Goal: Check status

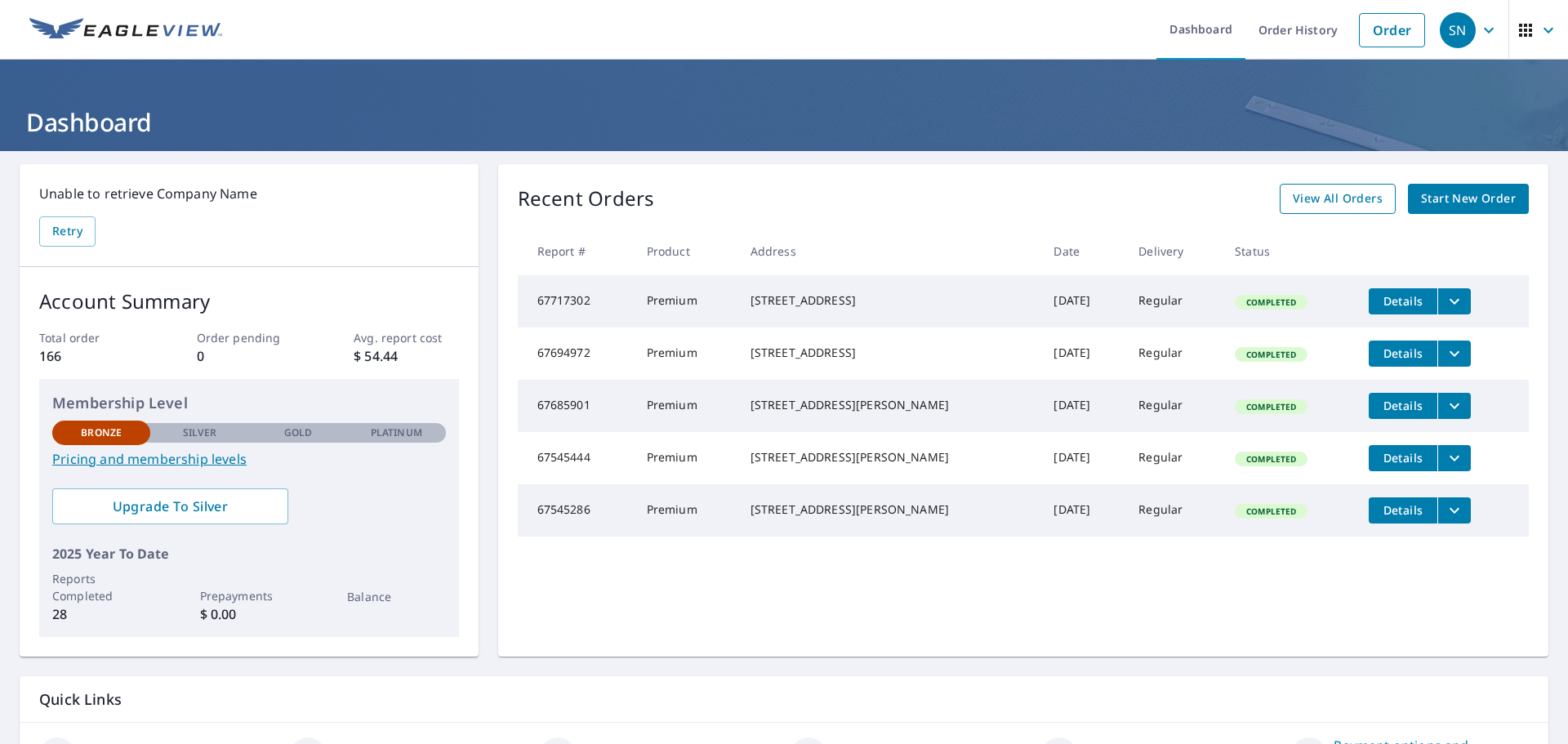
click at [1281, 188] on link "View All Orders" at bounding box center [1338, 198] width 116 height 30
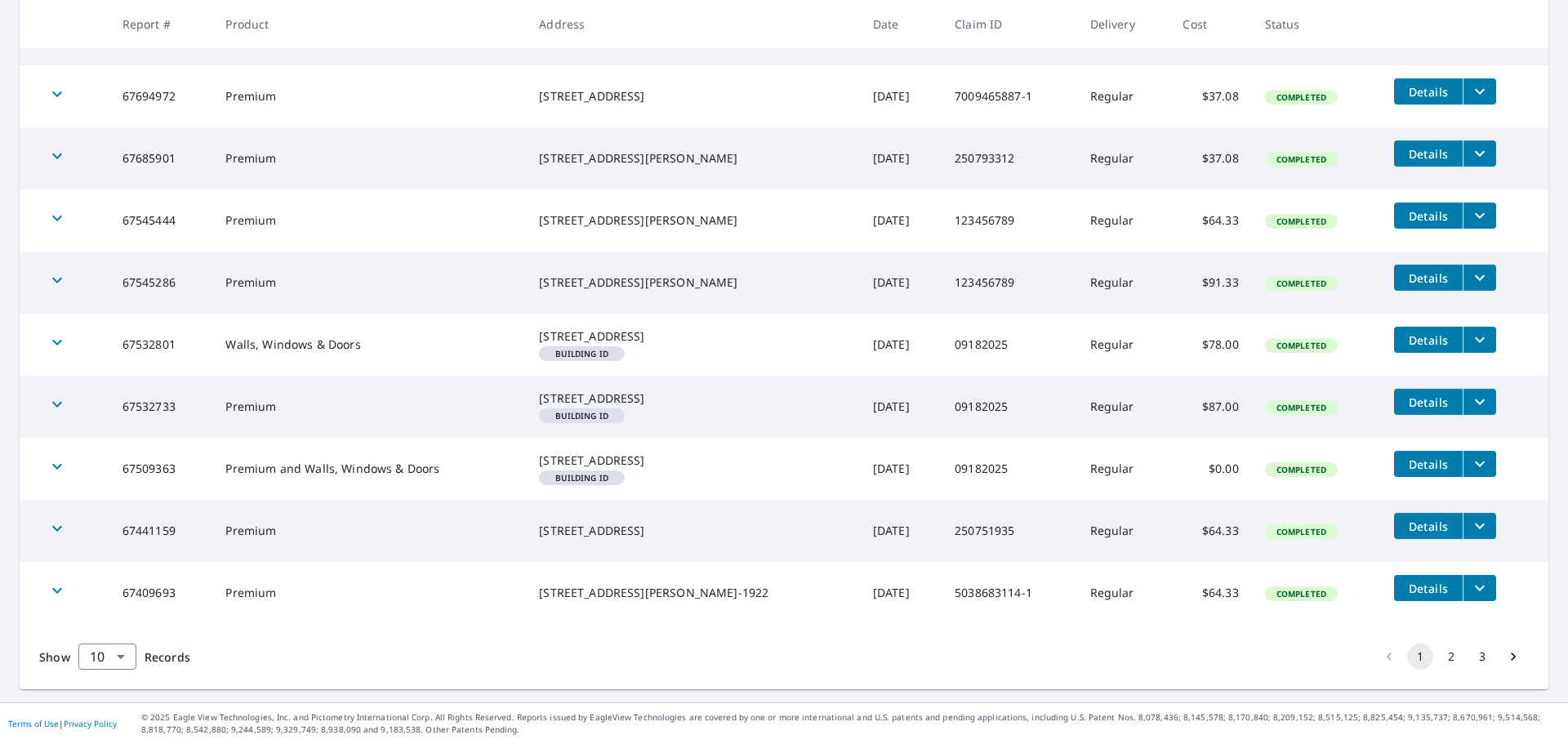
scroll to position [399, 0]
click at [1440, 657] on button "2" at bounding box center [1451, 656] width 26 height 26
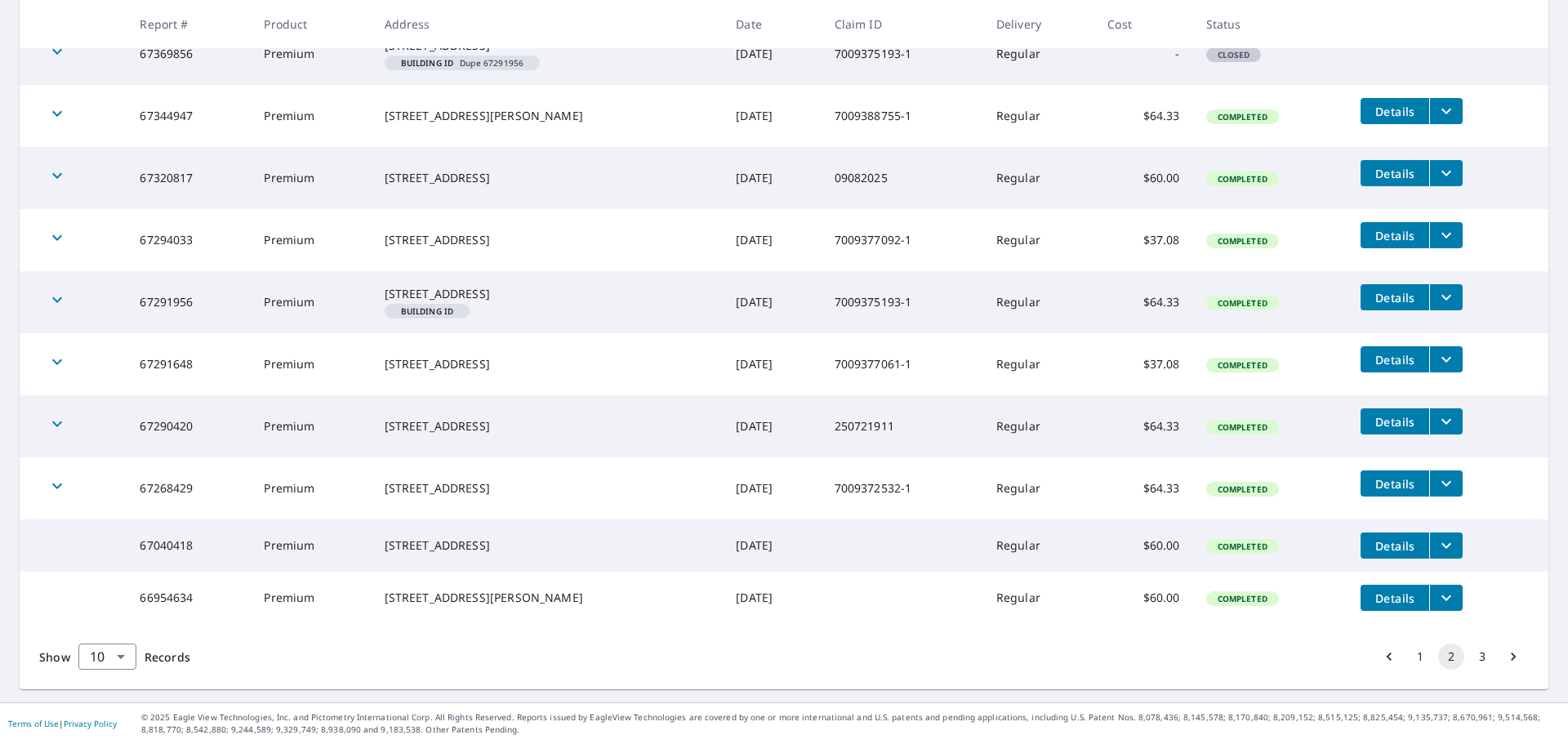
scroll to position [379, 0]
click at [1409, 650] on button "1" at bounding box center [1420, 656] width 26 height 26
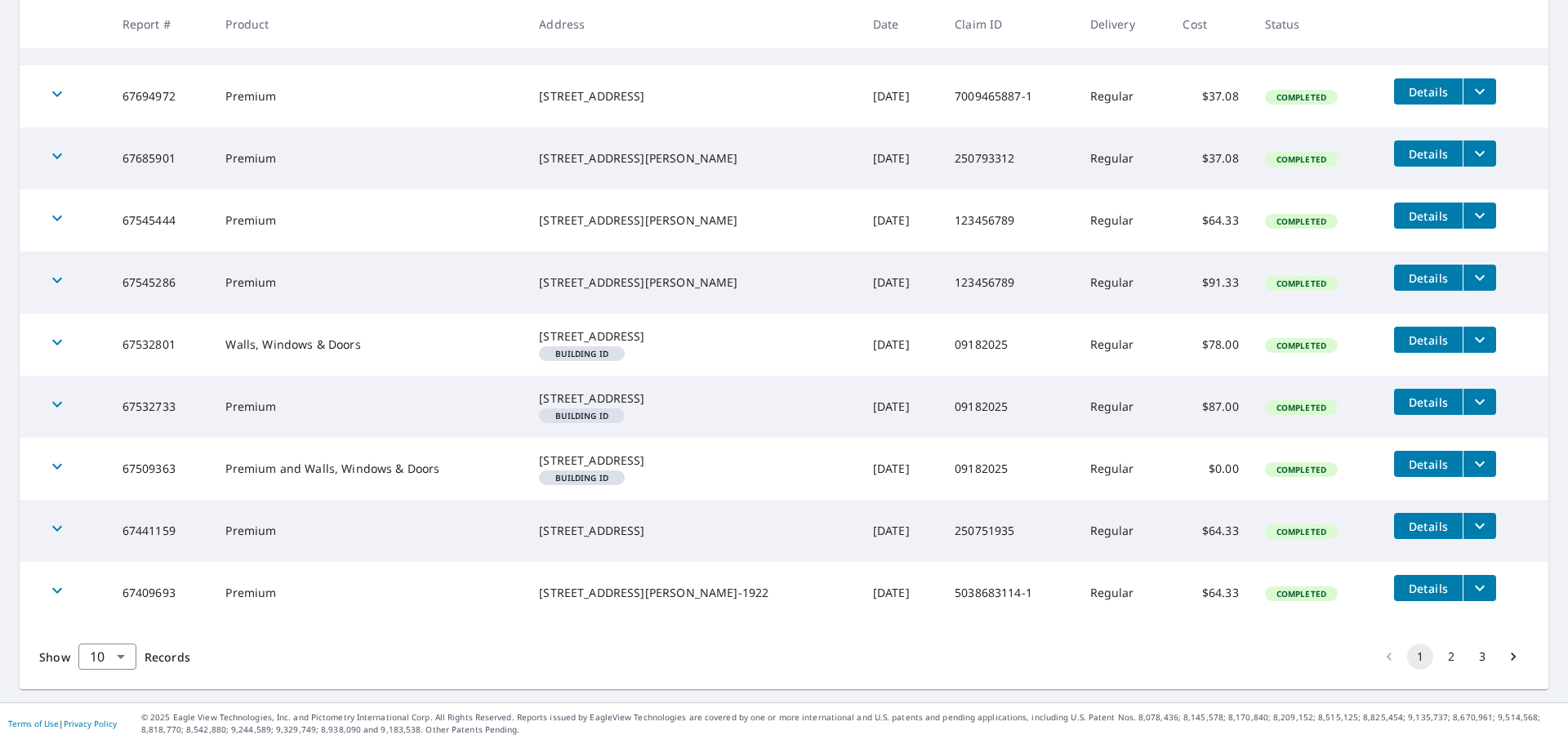
scroll to position [399, 0]
drag, startPoint x: 757, startPoint y: 461, endPoint x: 1277, endPoint y: 474, distance: 520.2
click at [1277, 474] on tr "67509363 Premium and Walls, Windows & Doors [STREET_ADDRESS] Building ID [DATE]…" at bounding box center [784, 469] width 1528 height 62
click at [1471, 455] on button "filesDropdownBtn-67509363" at bounding box center [1479, 464] width 34 height 26
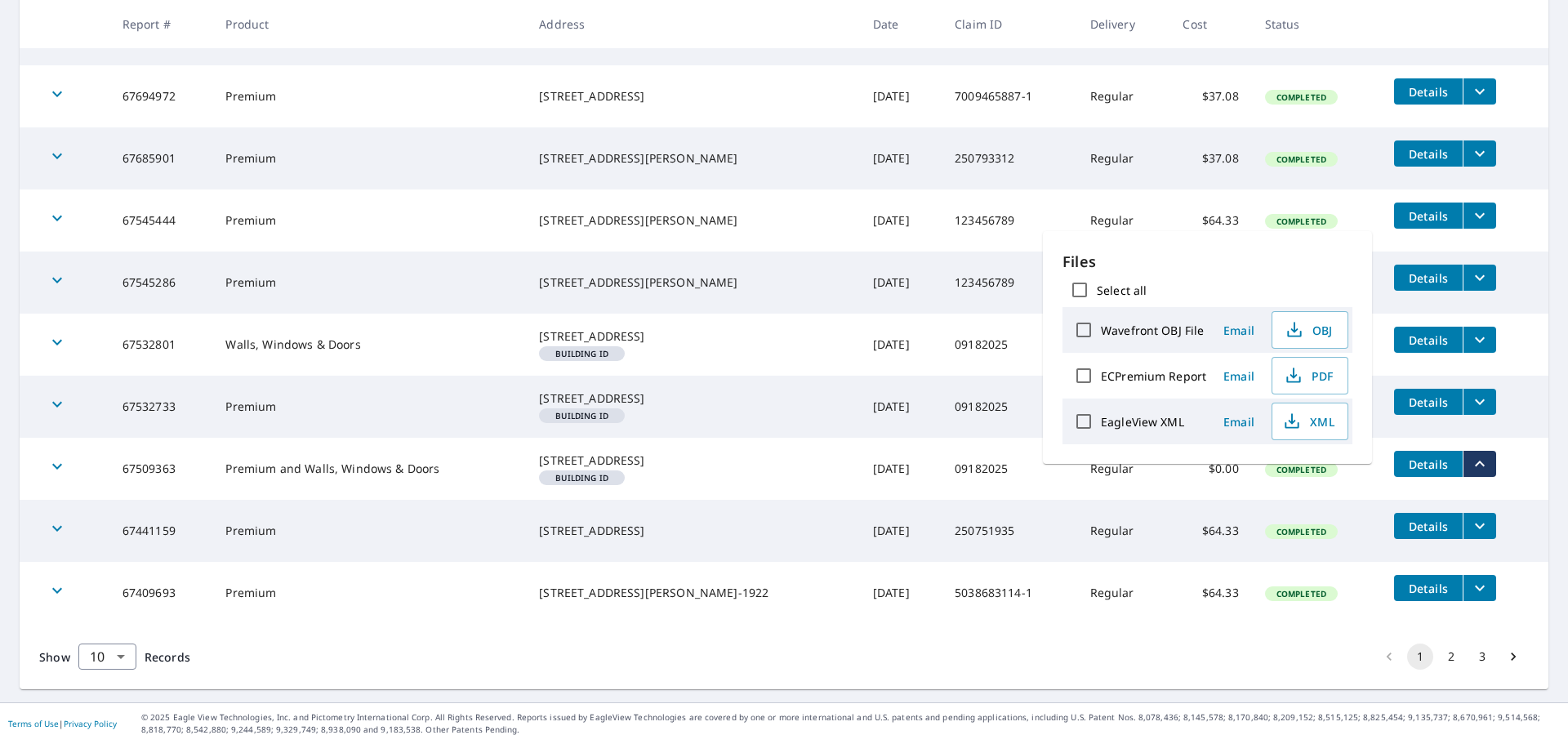
click at [1280, 501] on td "Completed" at bounding box center [1317, 530] width 129 height 62
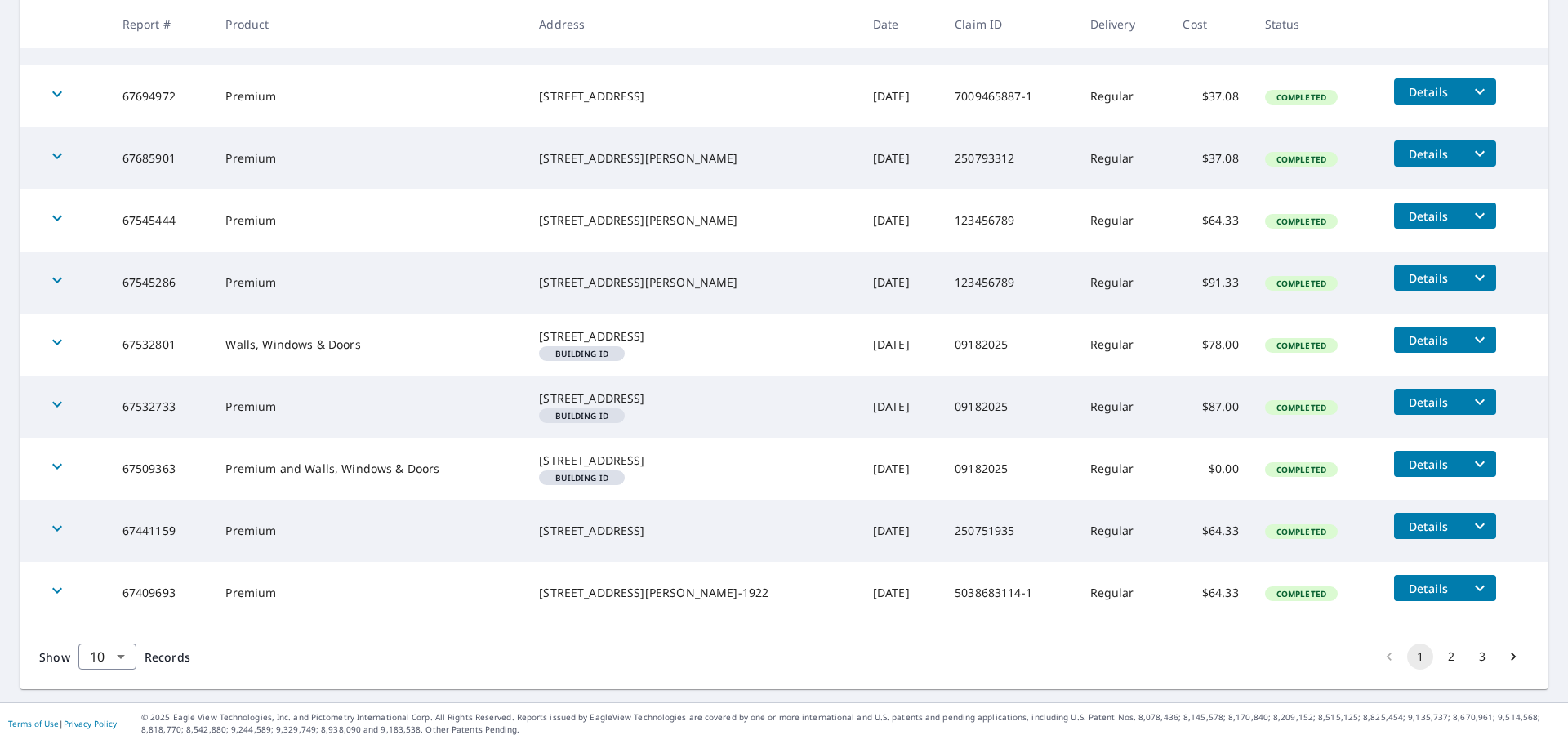
click at [1404, 457] on span "Details" at bounding box center [1428, 465] width 49 height 15
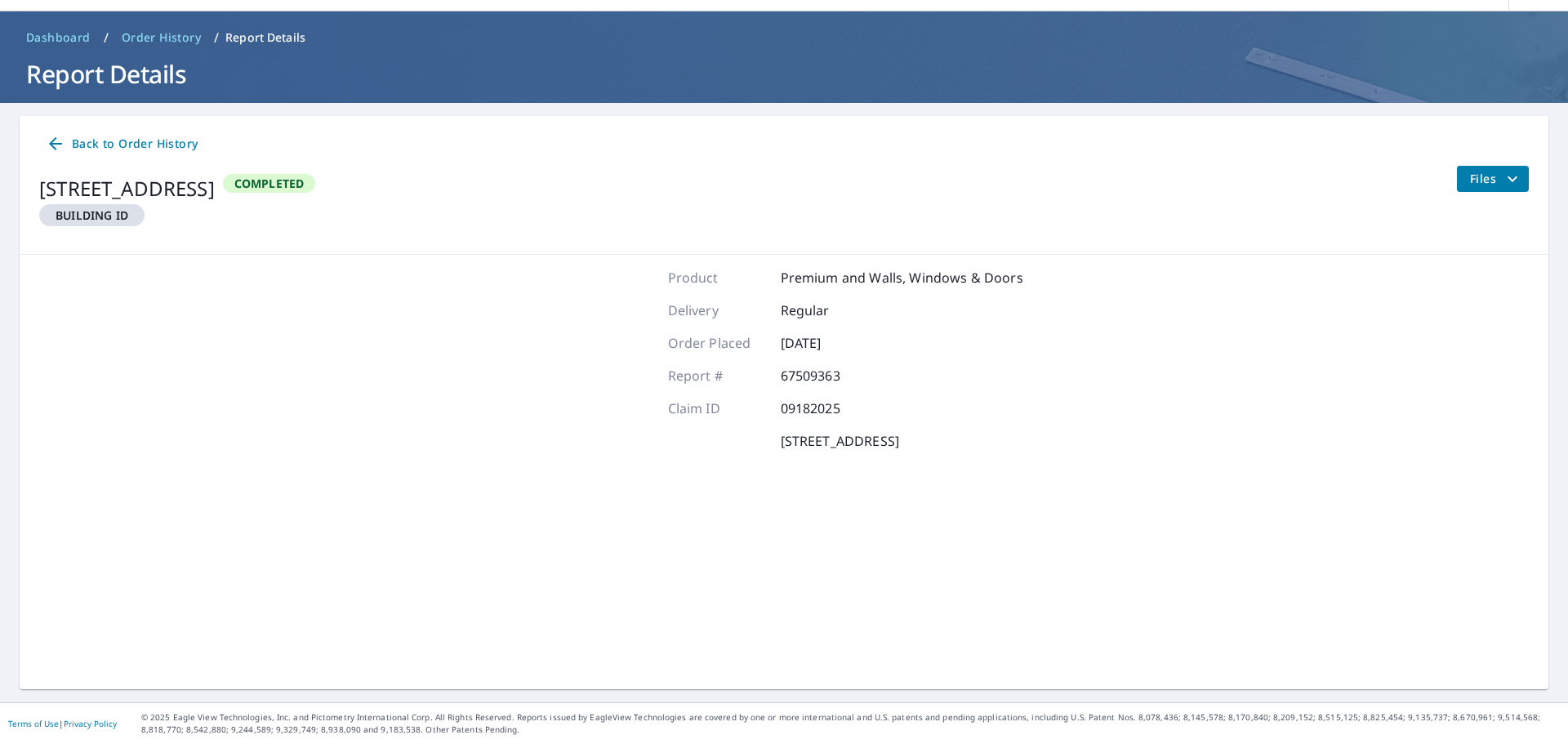
scroll to position [48, 0]
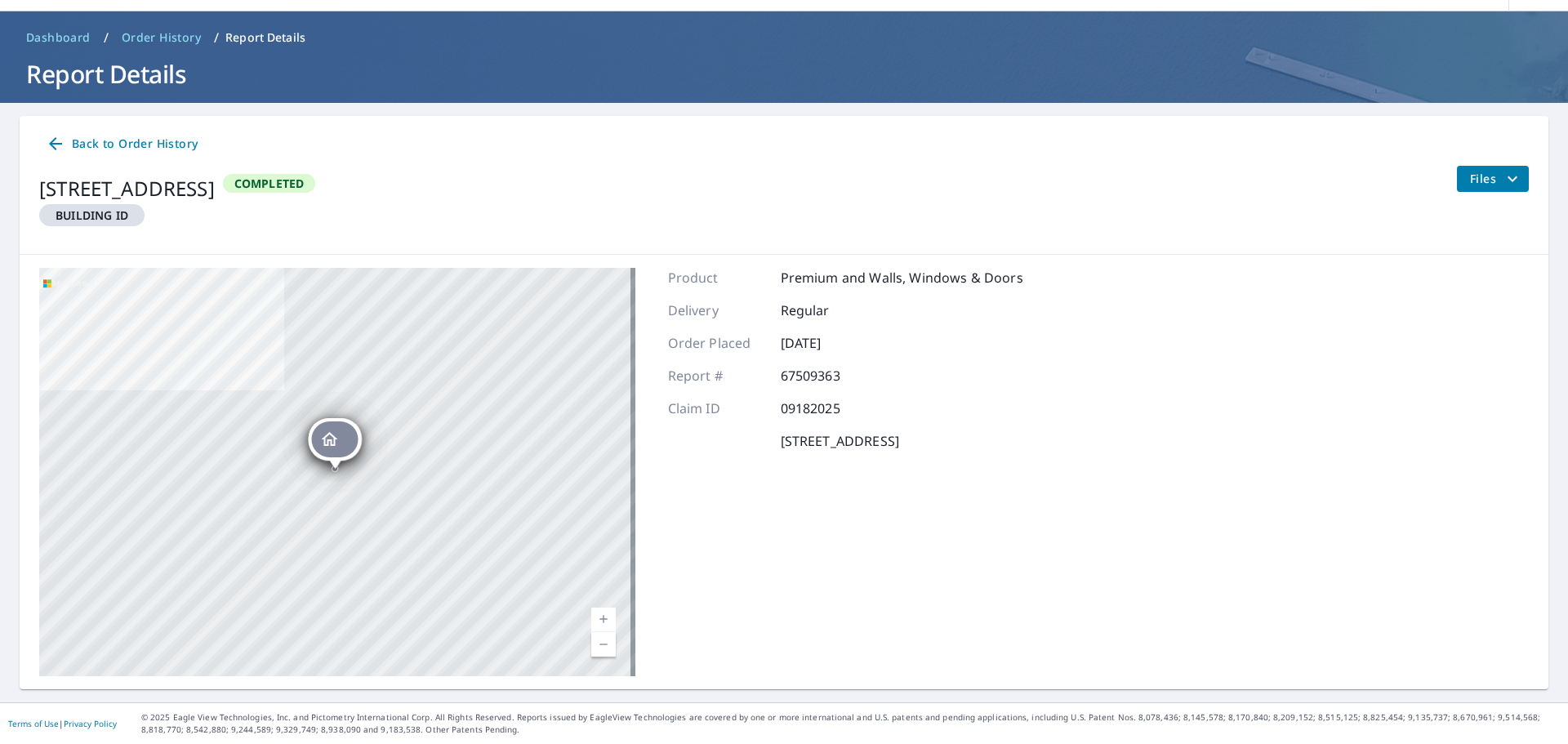
click at [137, 138] on span "Back to Order History" at bounding box center [121, 144] width 152 height 20
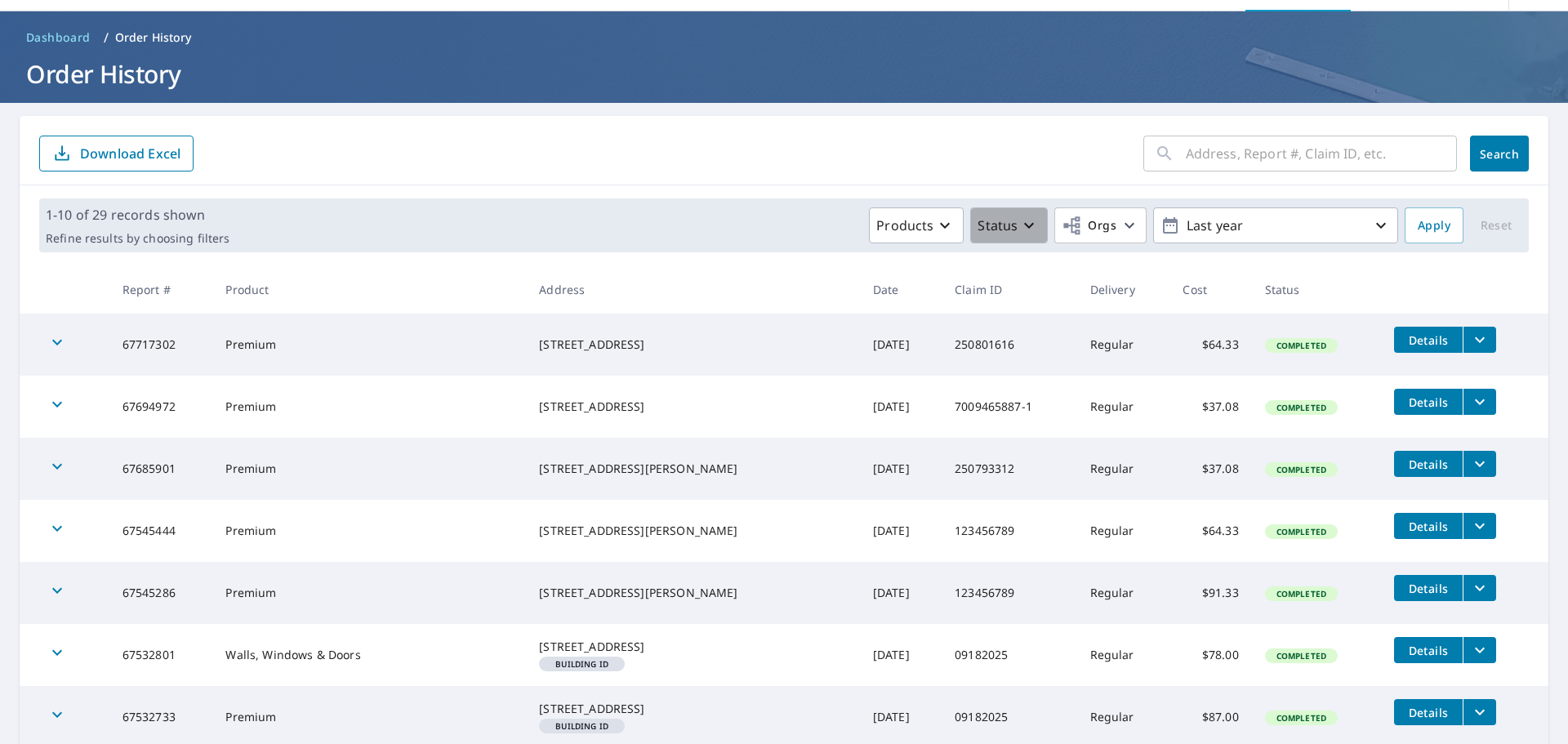
click at [997, 228] on p "Status" at bounding box center [997, 225] width 40 height 19
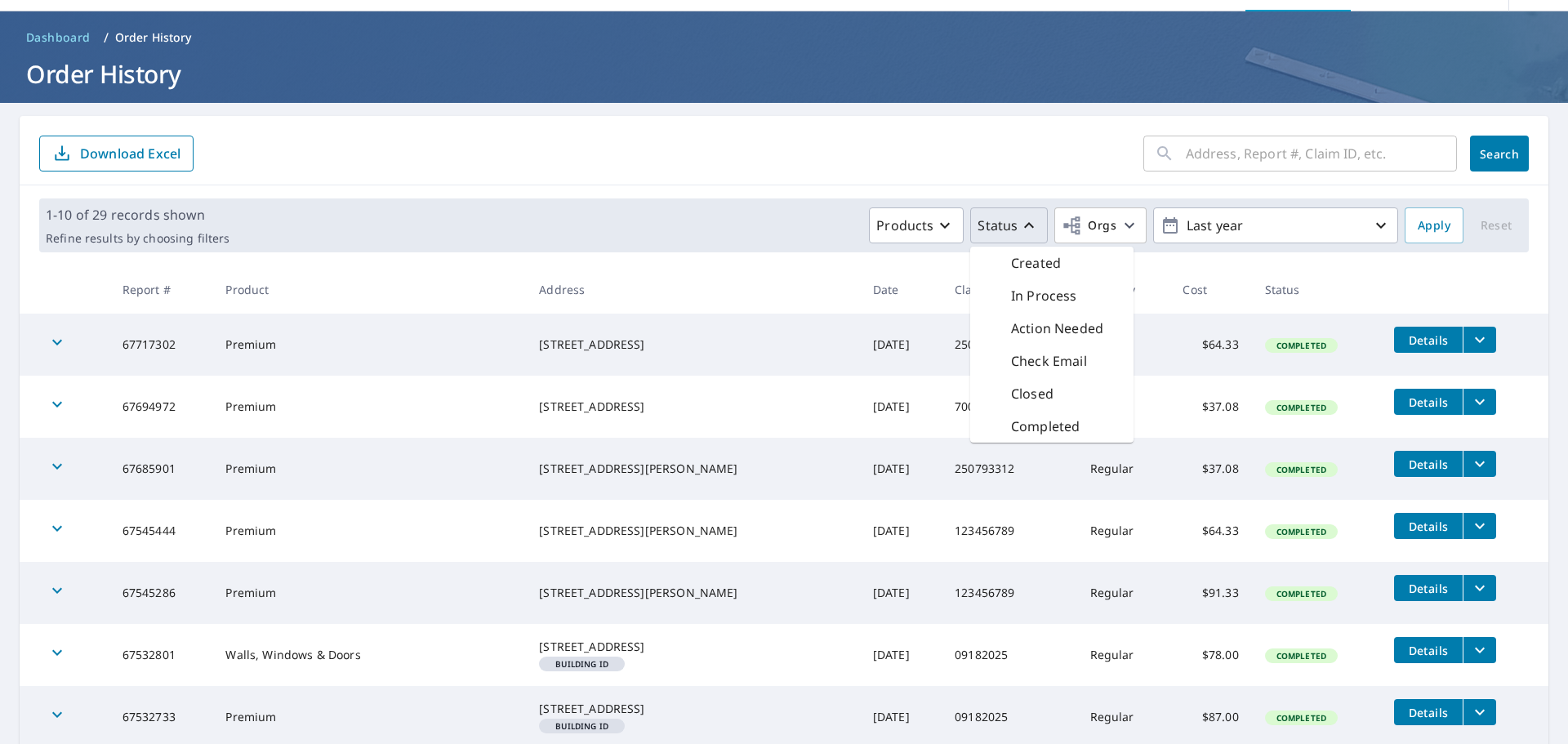
click at [997, 228] on p "Status" at bounding box center [997, 225] width 40 height 19
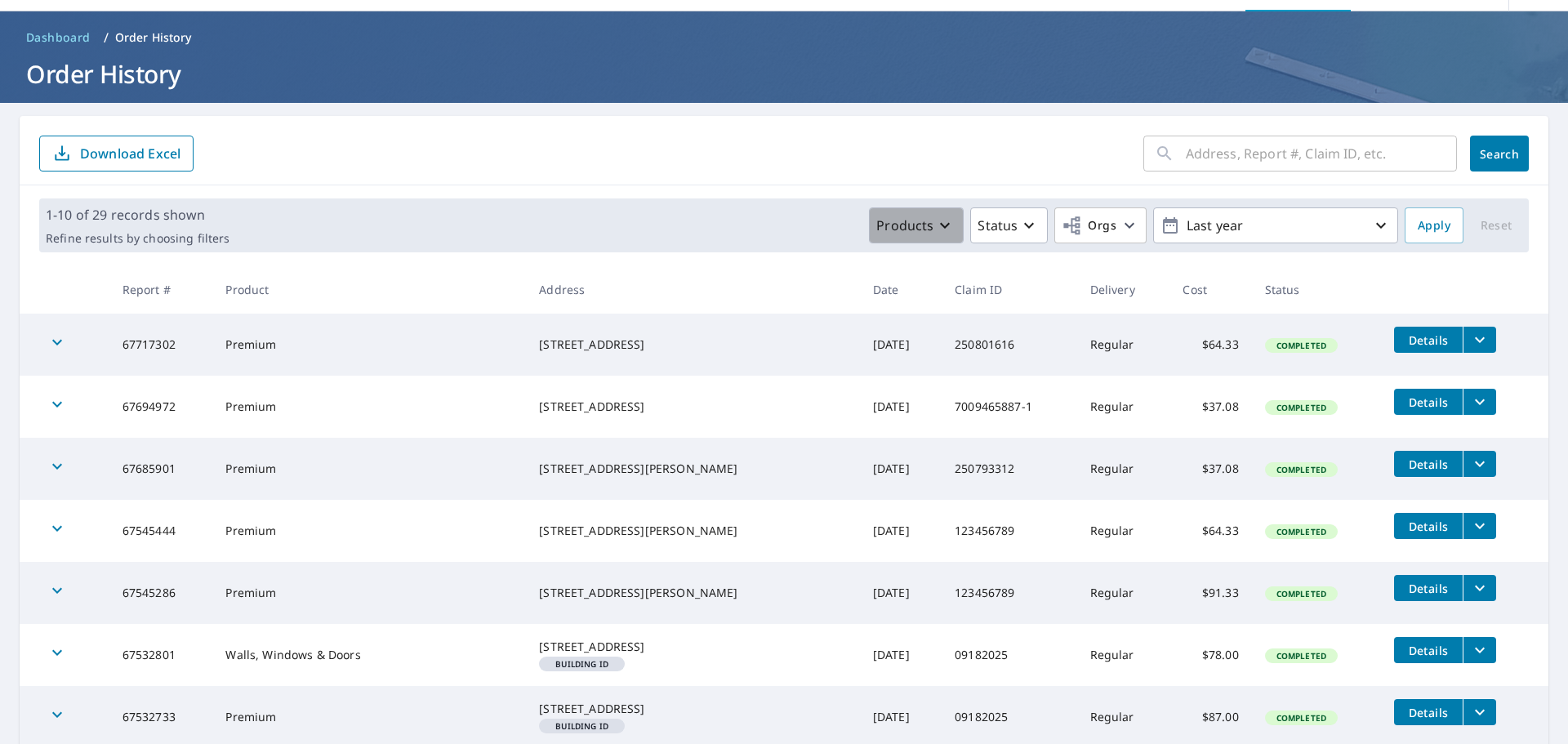
click at [917, 225] on p "Products" at bounding box center [904, 225] width 57 height 19
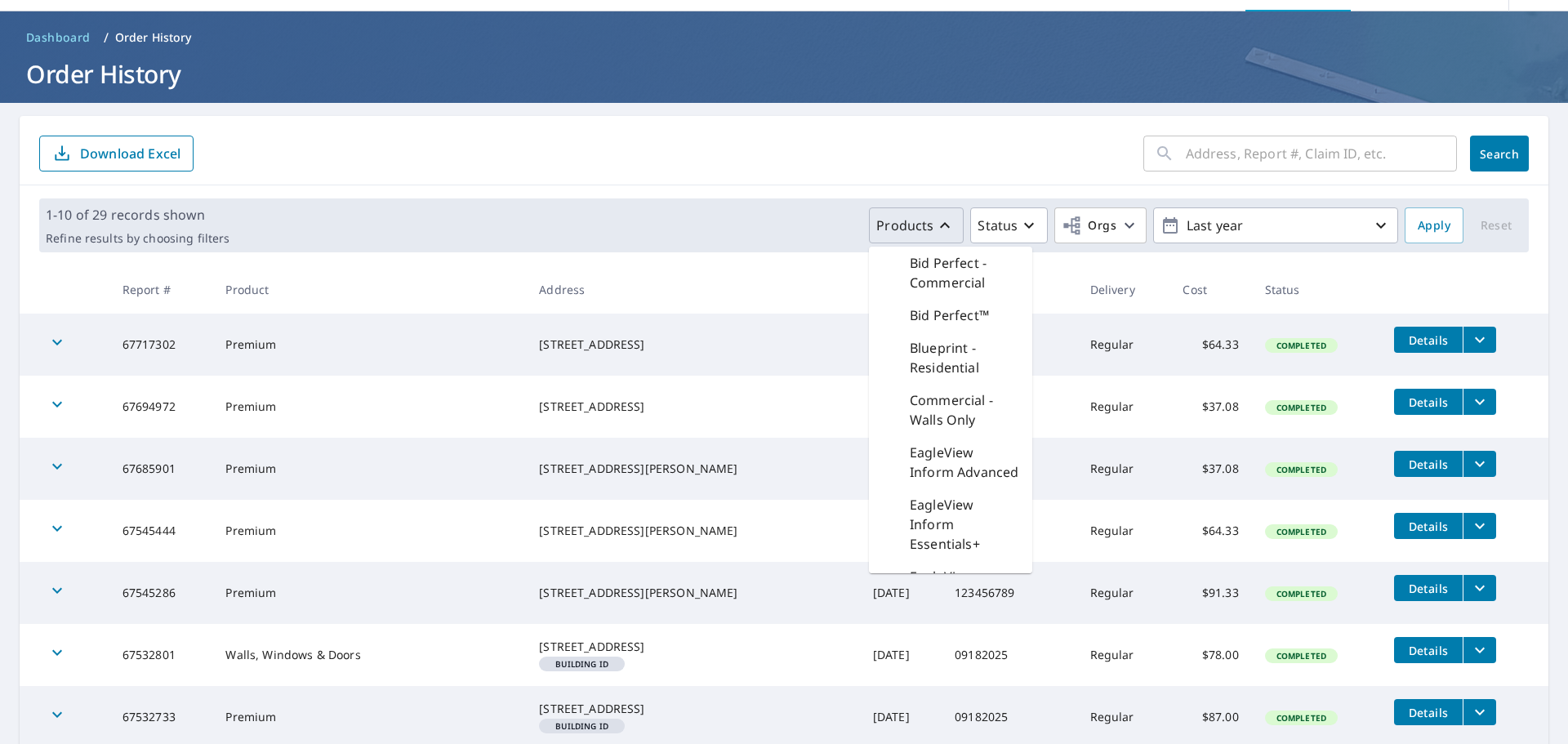
click at [917, 225] on p "Products" at bounding box center [904, 225] width 57 height 19
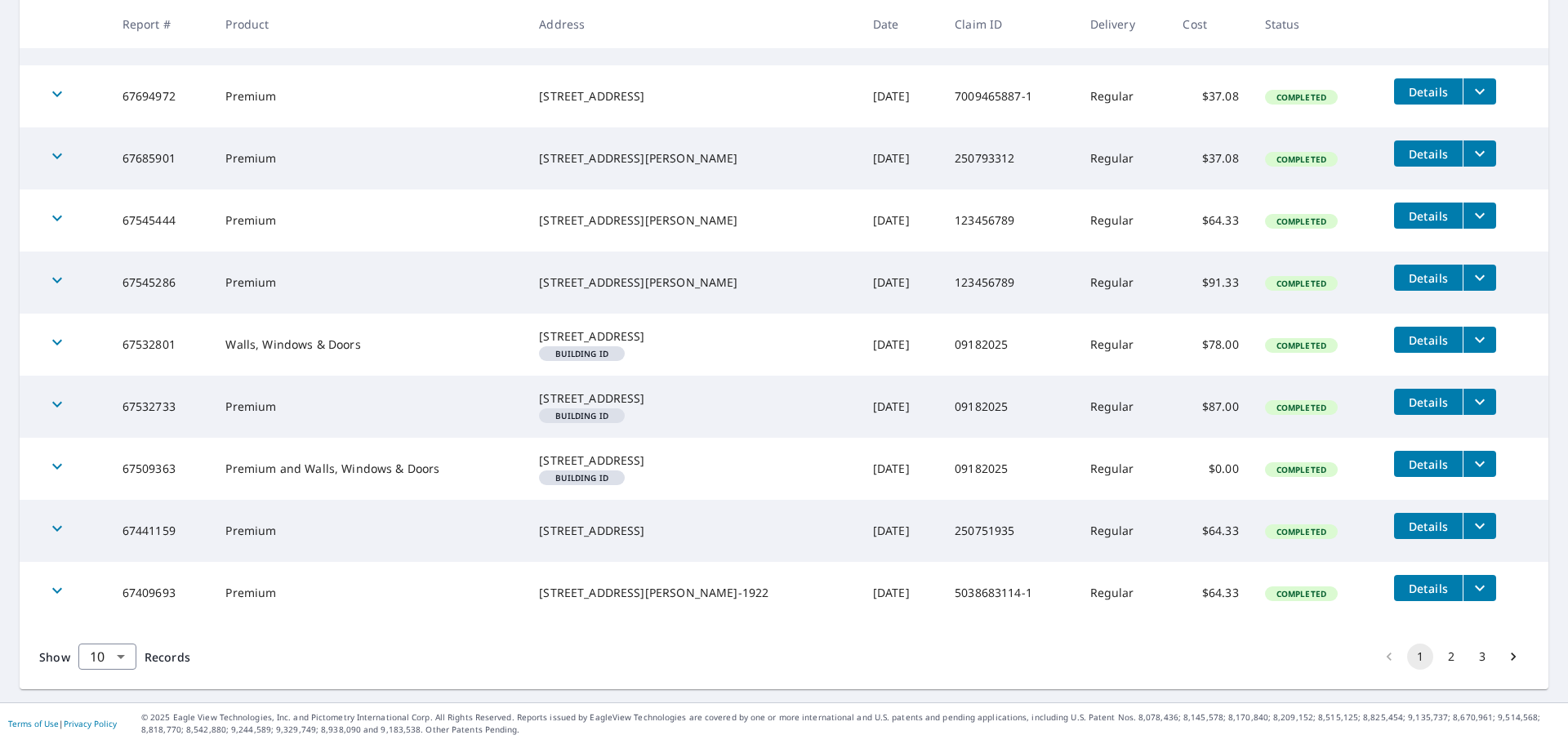
scroll to position [399, 0]
click at [1439, 656] on button "2" at bounding box center [1451, 656] width 26 height 26
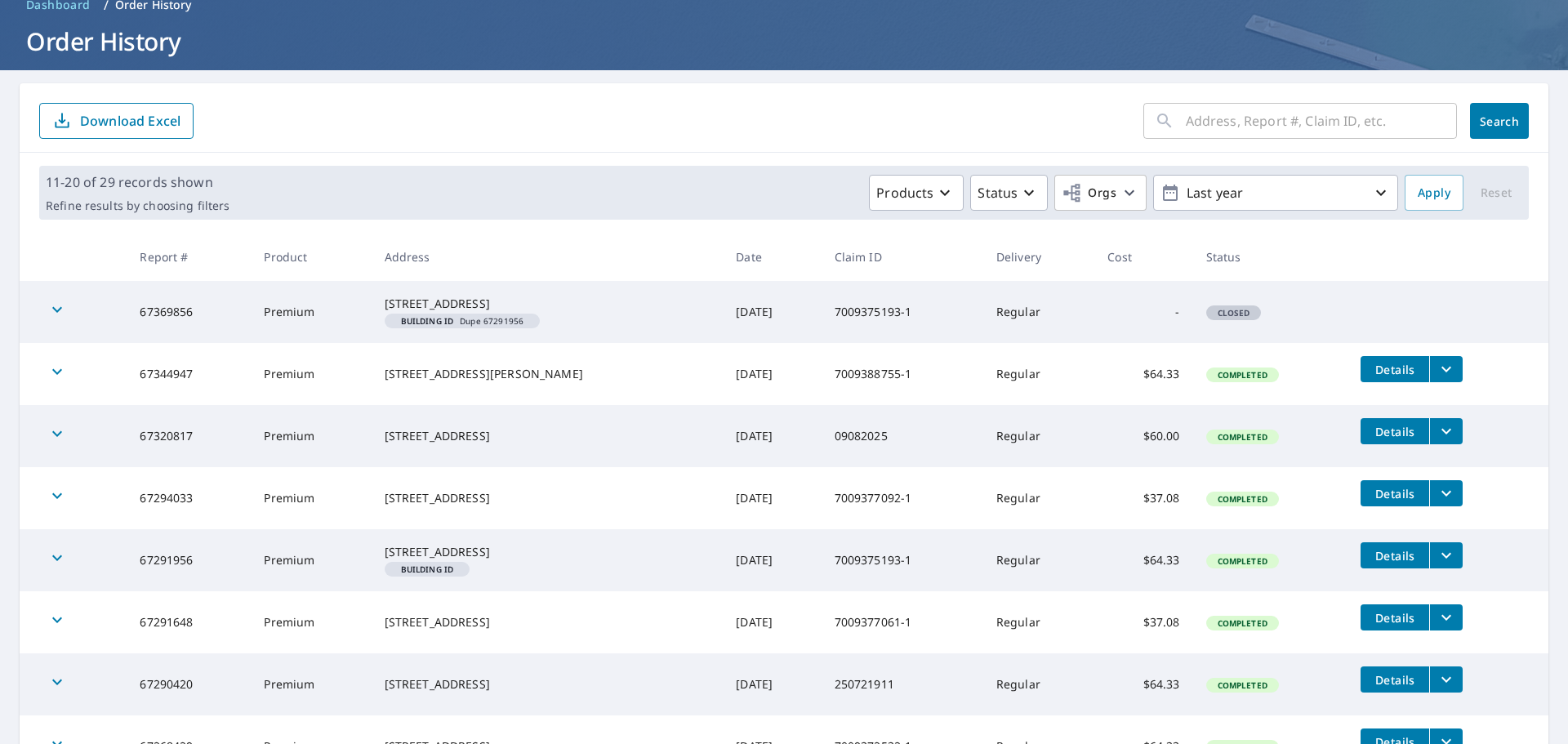
scroll to position [82, 0]
drag, startPoint x: 390, startPoint y: 375, endPoint x: 521, endPoint y: 393, distance: 132.2
click at [522, 382] on div "[STREET_ADDRESS][PERSON_NAME]" at bounding box center [547, 373] width 326 height 16
click at [473, 382] on div "[STREET_ADDRESS][PERSON_NAME]" at bounding box center [547, 373] width 326 height 16
drag, startPoint x: 486, startPoint y: 392, endPoint x: 366, endPoint y: 365, distance: 123.0
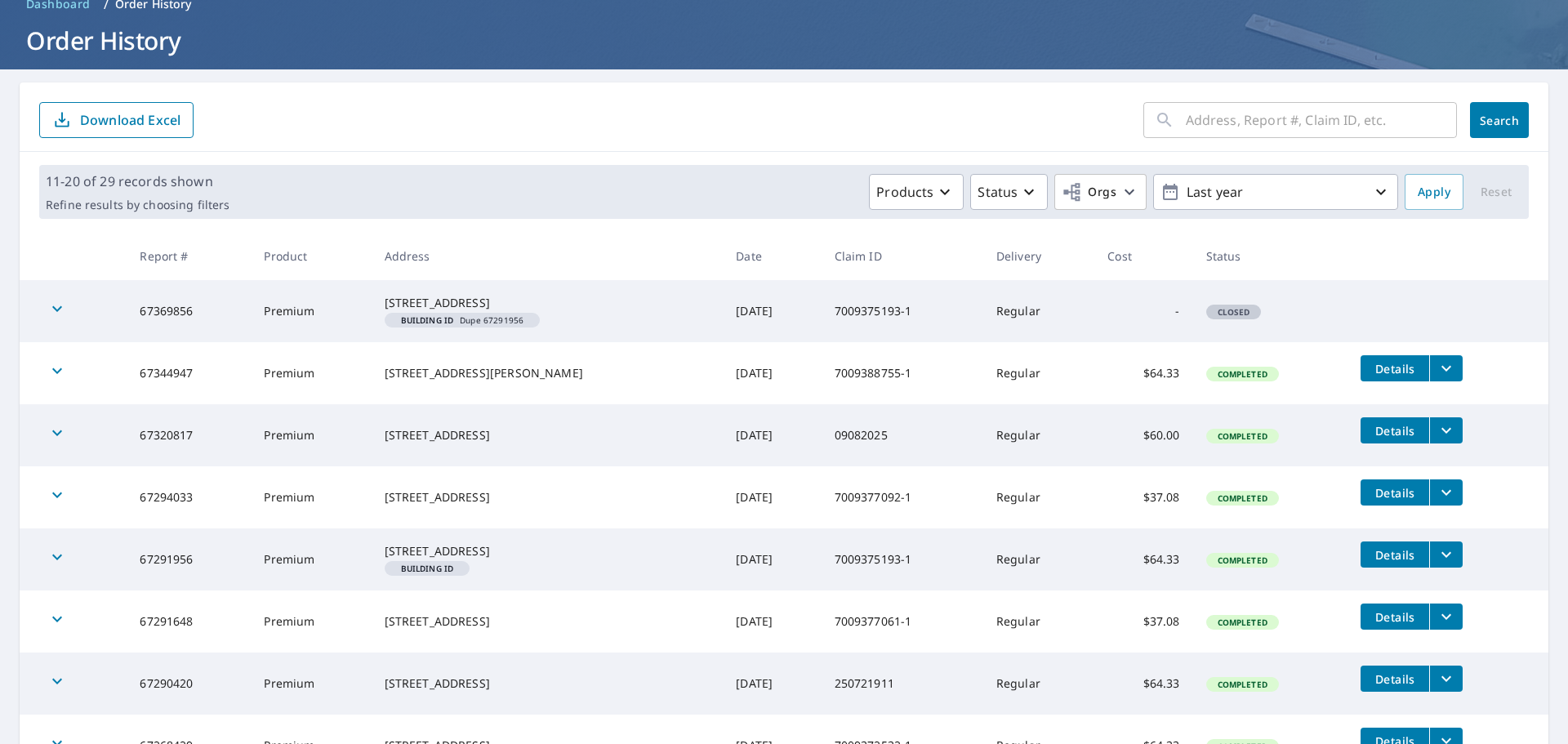
click at [366, 365] on tr "67344947 Premium [STREET_ADDRESS][PERSON_NAME]-1589 [DATE] 7009388755-1 Regular…" at bounding box center [784, 373] width 1528 height 62
copy tr "[STREET_ADDRESS][PERSON_NAME]"
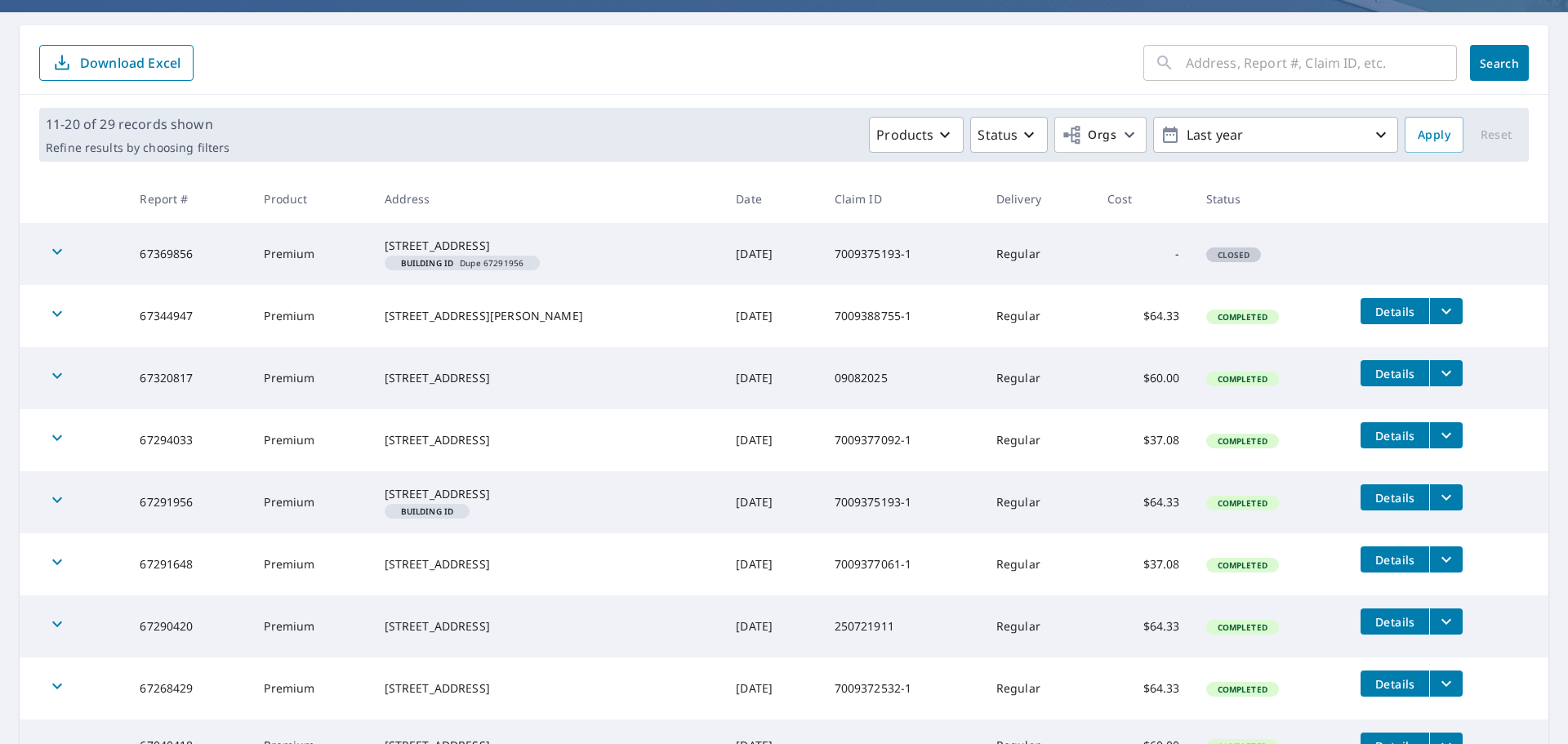
scroll to position [163, 0]
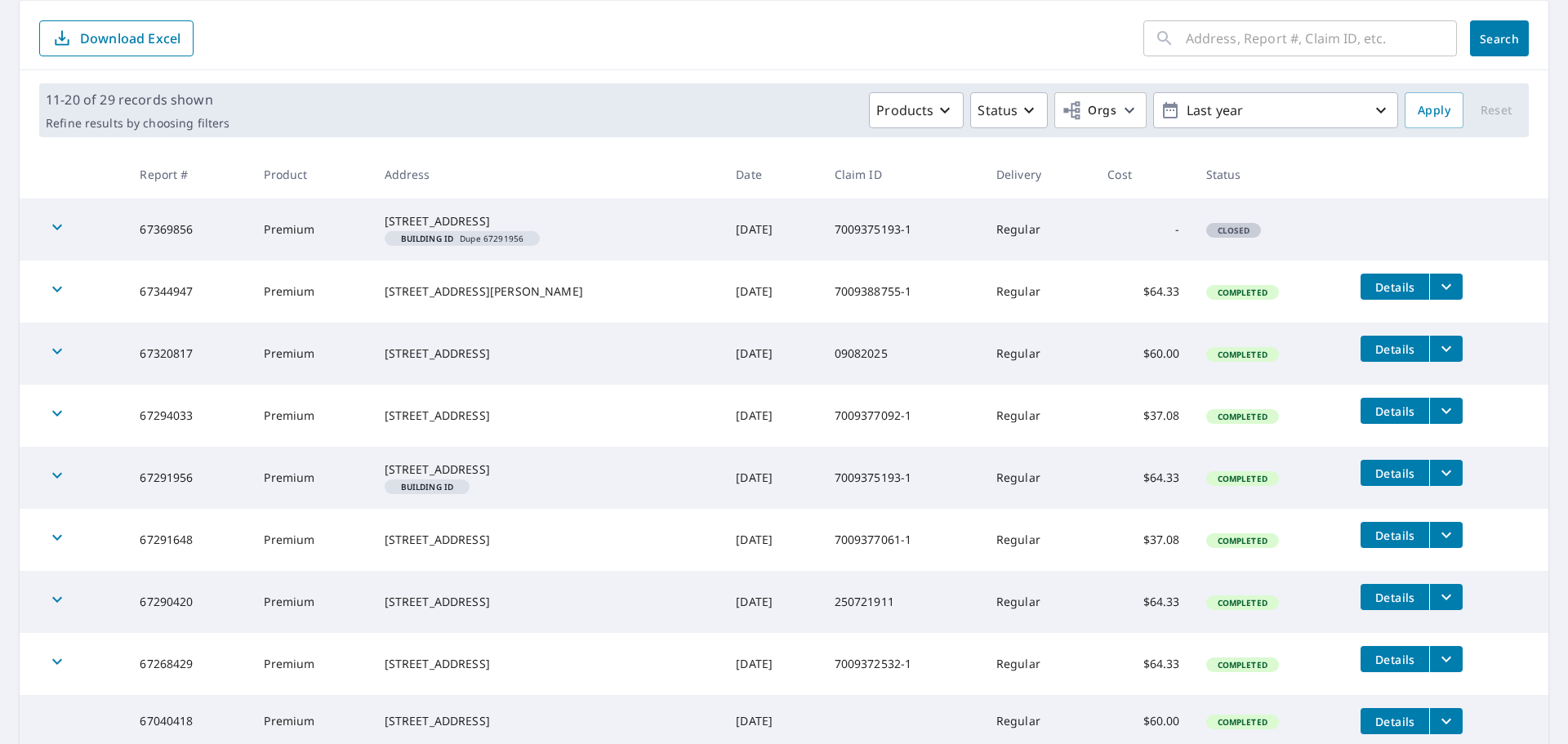
drag, startPoint x: 481, startPoint y: 372, endPoint x: 353, endPoint y: 361, distance: 128.5
click at [353, 361] on tr "67320817 Premium [STREET_ADDRESS] [DATE] 09082025 Regular $60.00 Completed Deta…" at bounding box center [784, 354] width 1528 height 62
copy tr "[STREET_ADDRESS]"
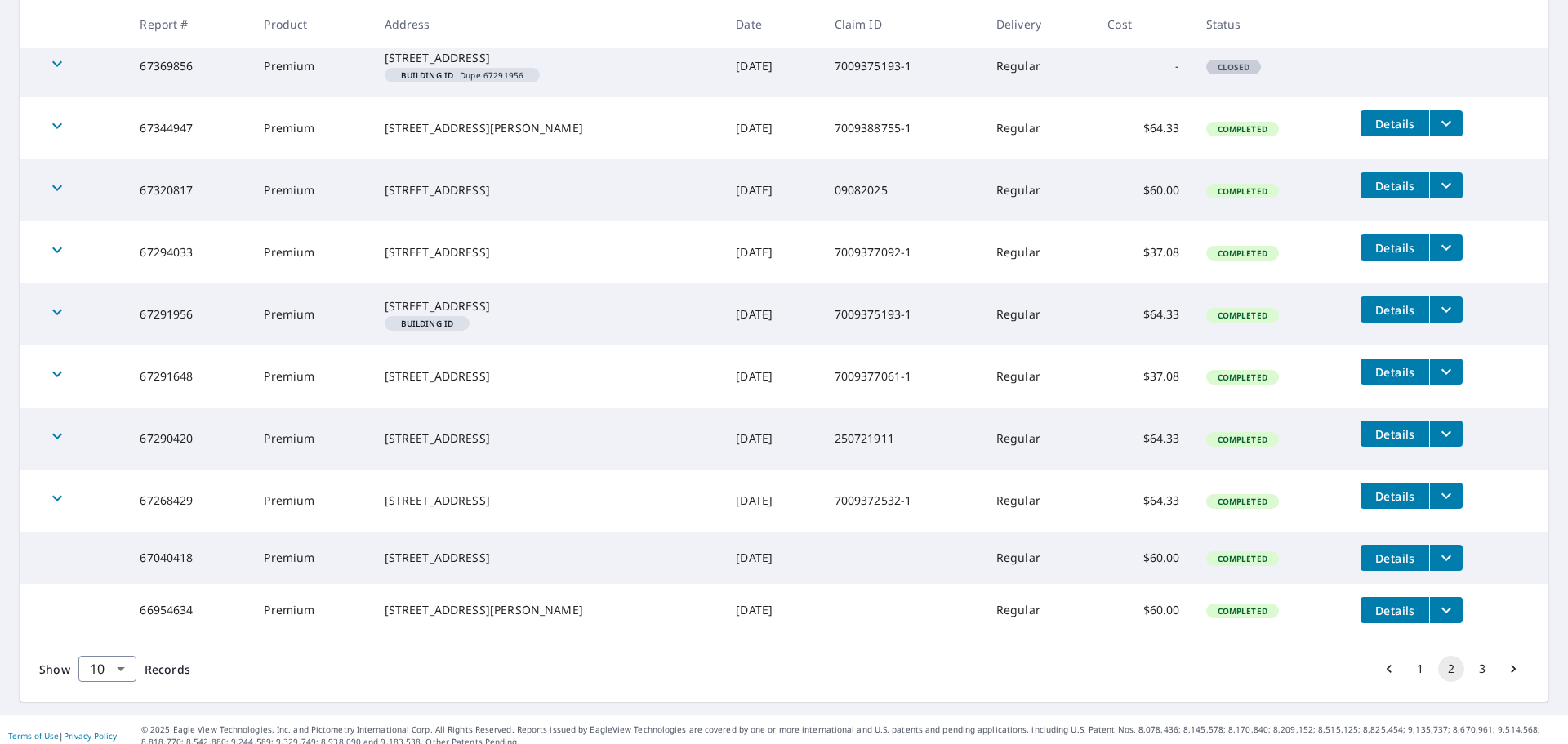
scroll to position [379, 0]
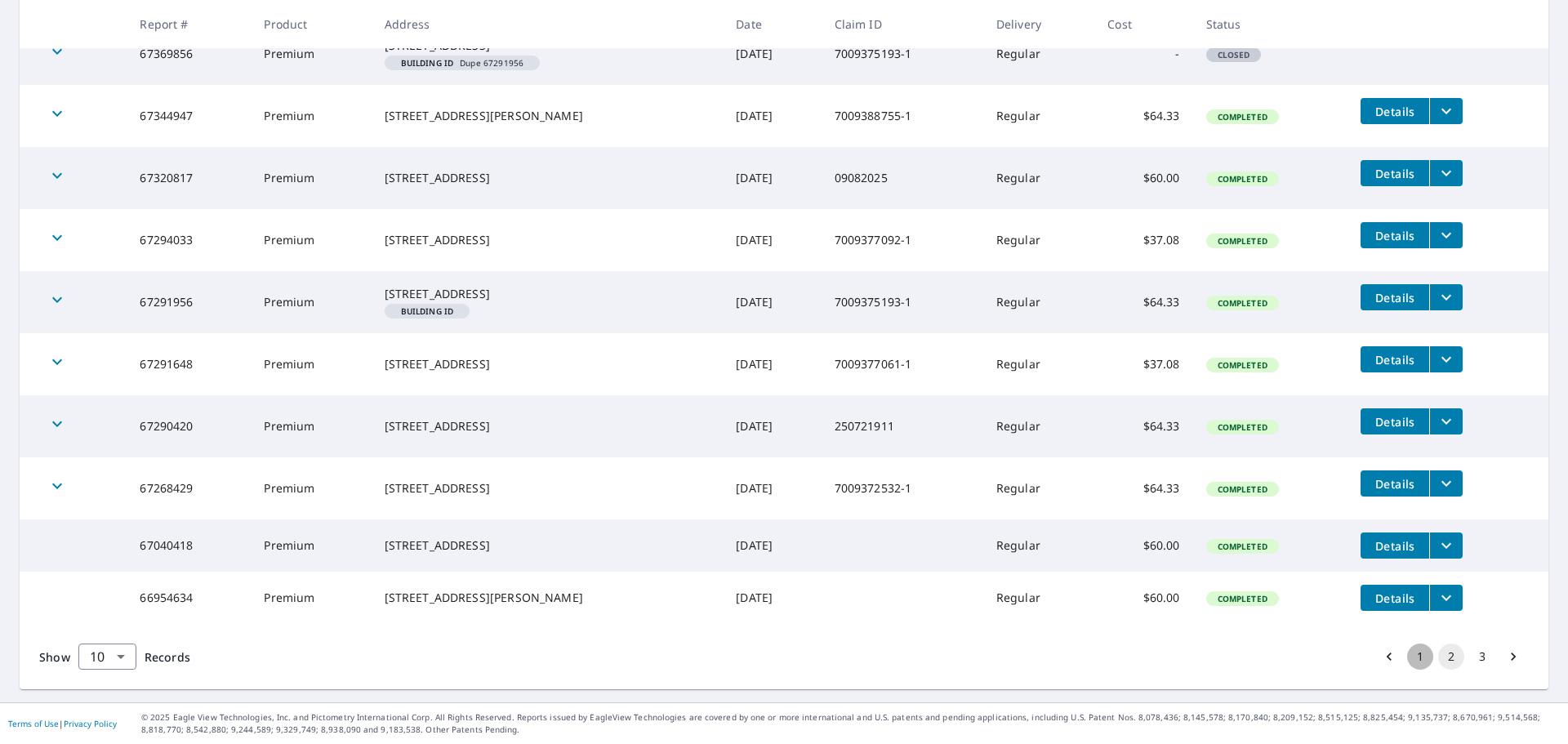
click at [1413, 658] on button "1" at bounding box center [1420, 656] width 26 height 26
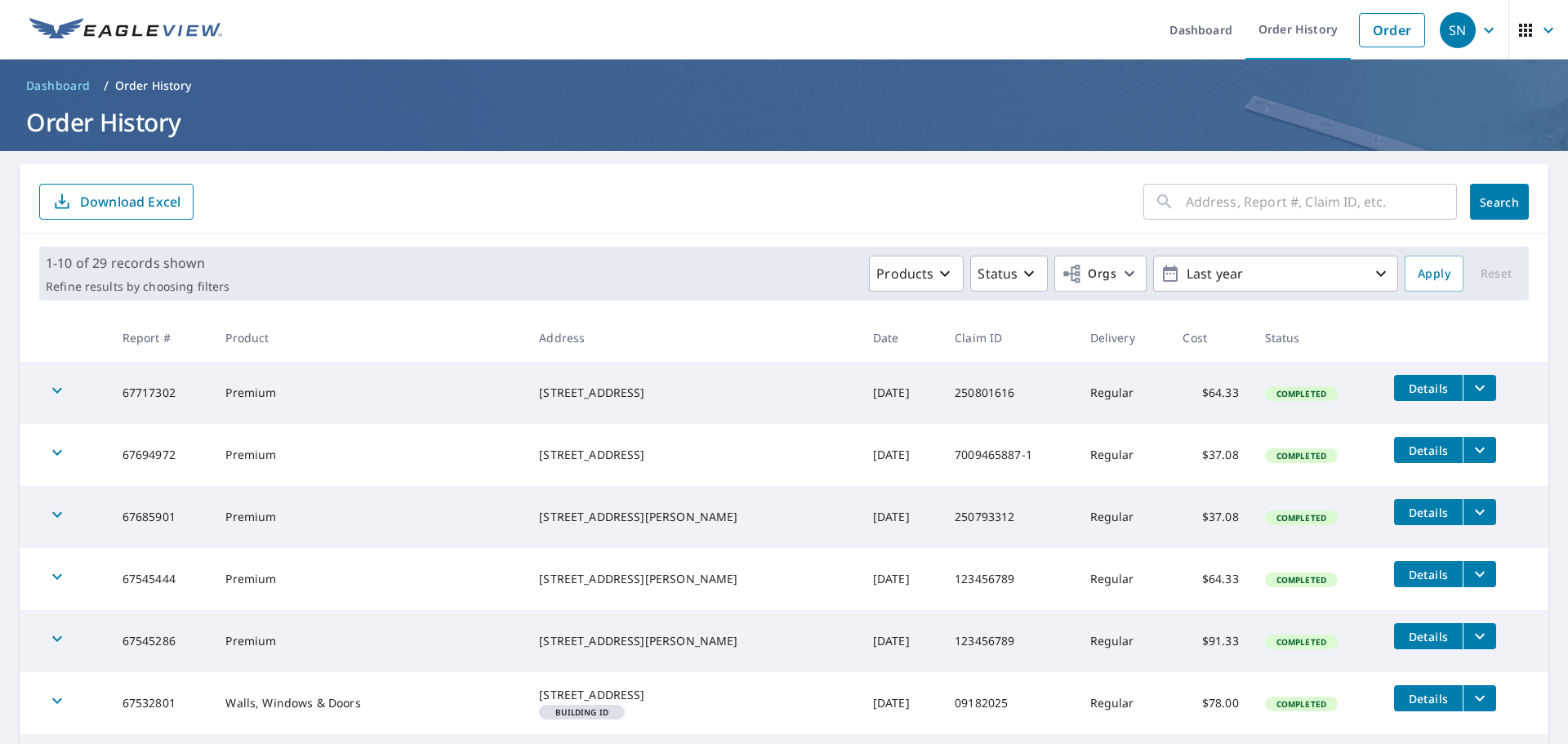
drag, startPoint x: 687, startPoint y: 399, endPoint x: 549, endPoint y: 388, distance: 138.4
click at [549, 388] on td "[STREET_ADDRESS]" at bounding box center [693, 392] width 334 height 62
copy div "[STREET_ADDRESS]"
drag, startPoint x: 1213, startPoint y: 398, endPoint x: 1127, endPoint y: 396, distance: 86.0
click at [1127, 396] on tr "67717302 Premium [STREET_ADDRESS] [DATE] 250801616 Regular $64.33 Completed Det…" at bounding box center [784, 392] width 1528 height 62
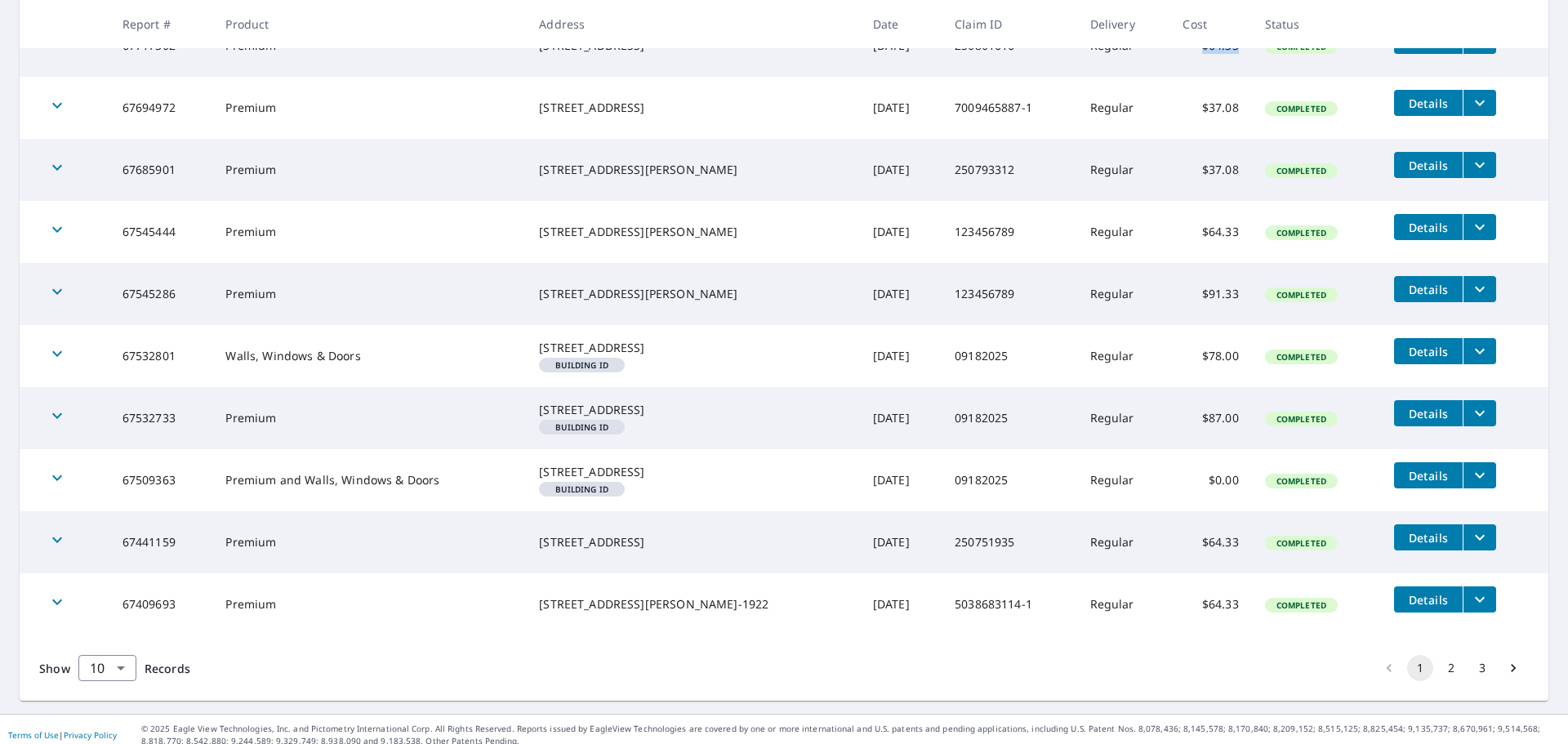
scroll to position [399, 0]
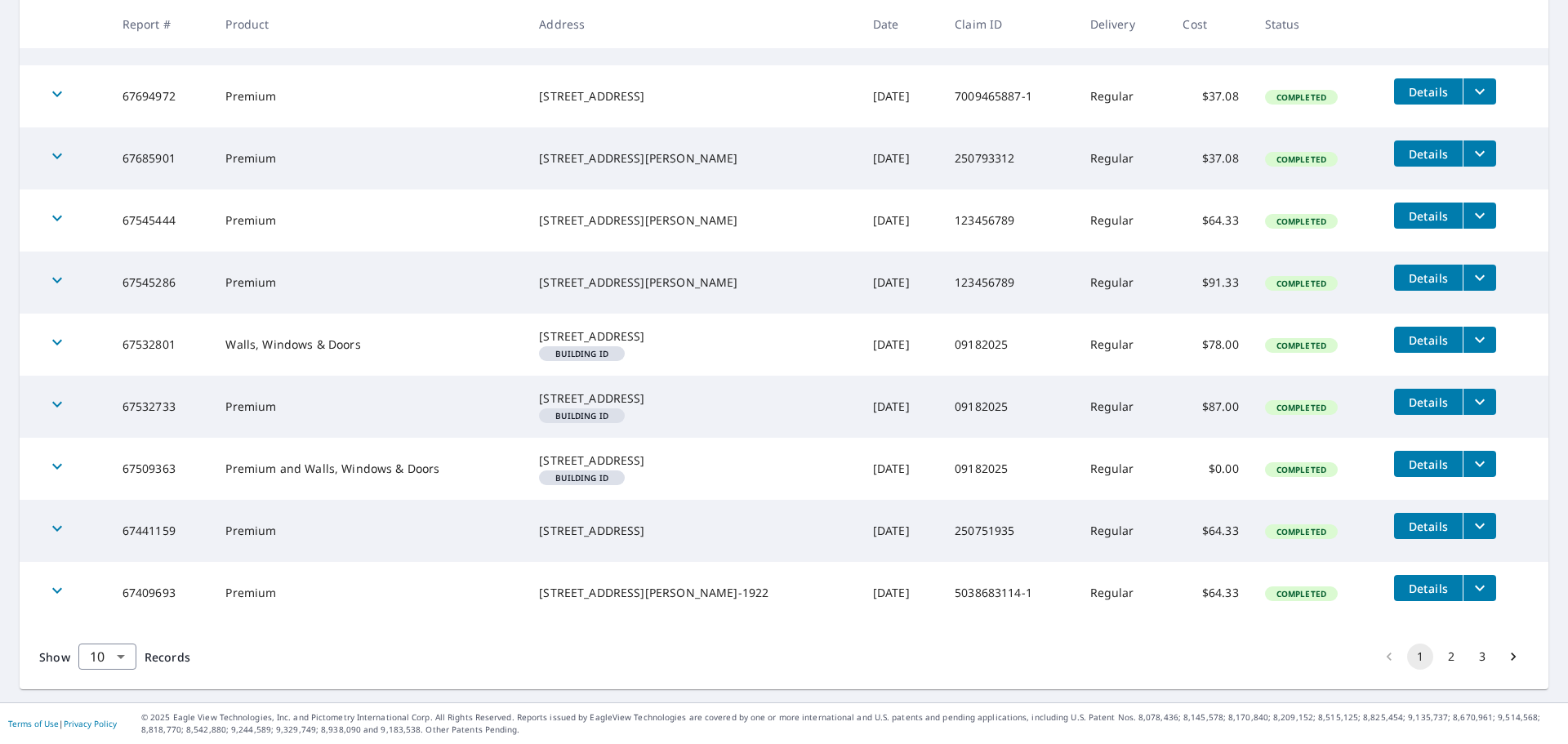
drag, startPoint x: 695, startPoint y: 128, endPoint x: 557, endPoint y: 109, distance: 139.3
click at [557, 151] on div "[STREET_ADDRESS][PERSON_NAME]" at bounding box center [693, 158] width 308 height 16
copy div "[STREET_ADDRESS][PERSON_NAME]"
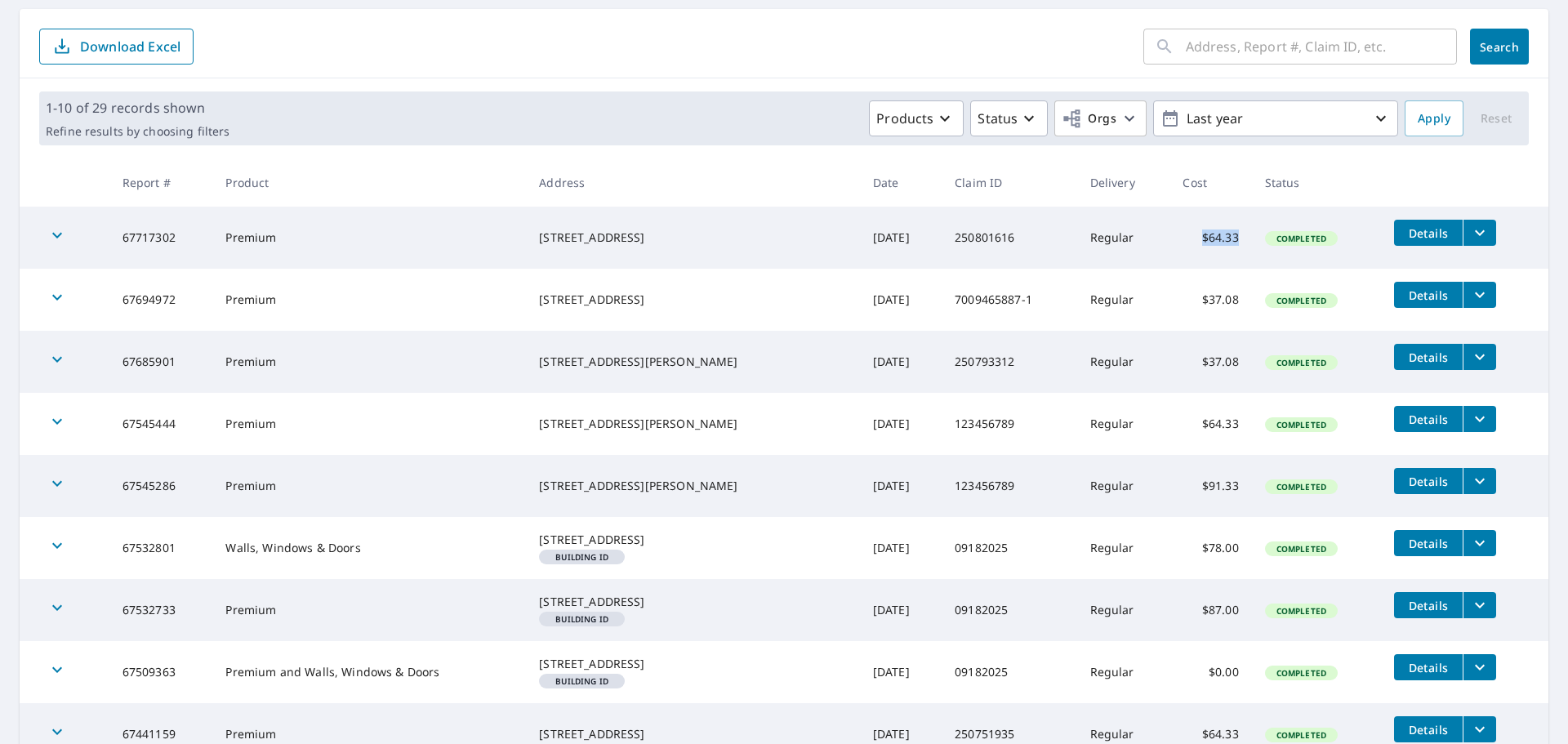
scroll to position [154, 0]
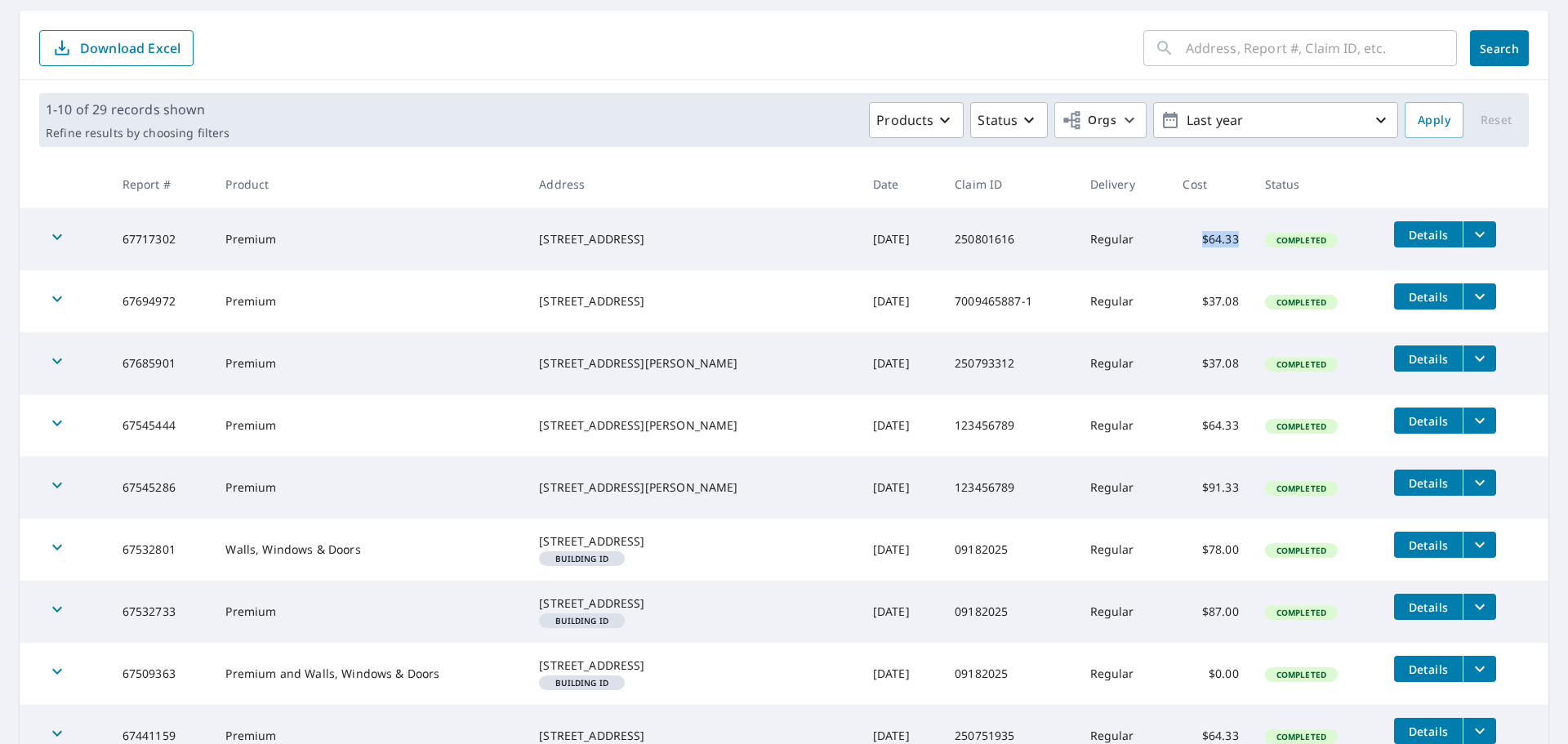
drag, startPoint x: 702, startPoint y: 309, endPoint x: 554, endPoint y: 298, distance: 148.4
click at [554, 298] on td "[STREET_ADDRESS]" at bounding box center [693, 301] width 334 height 62
copy div "[STREET_ADDRESS]"
click at [598, 305] on div "[STREET_ADDRESS]" at bounding box center [693, 300] width 308 height 16
click at [557, 294] on div "[STREET_ADDRESS]" at bounding box center [693, 300] width 308 height 16
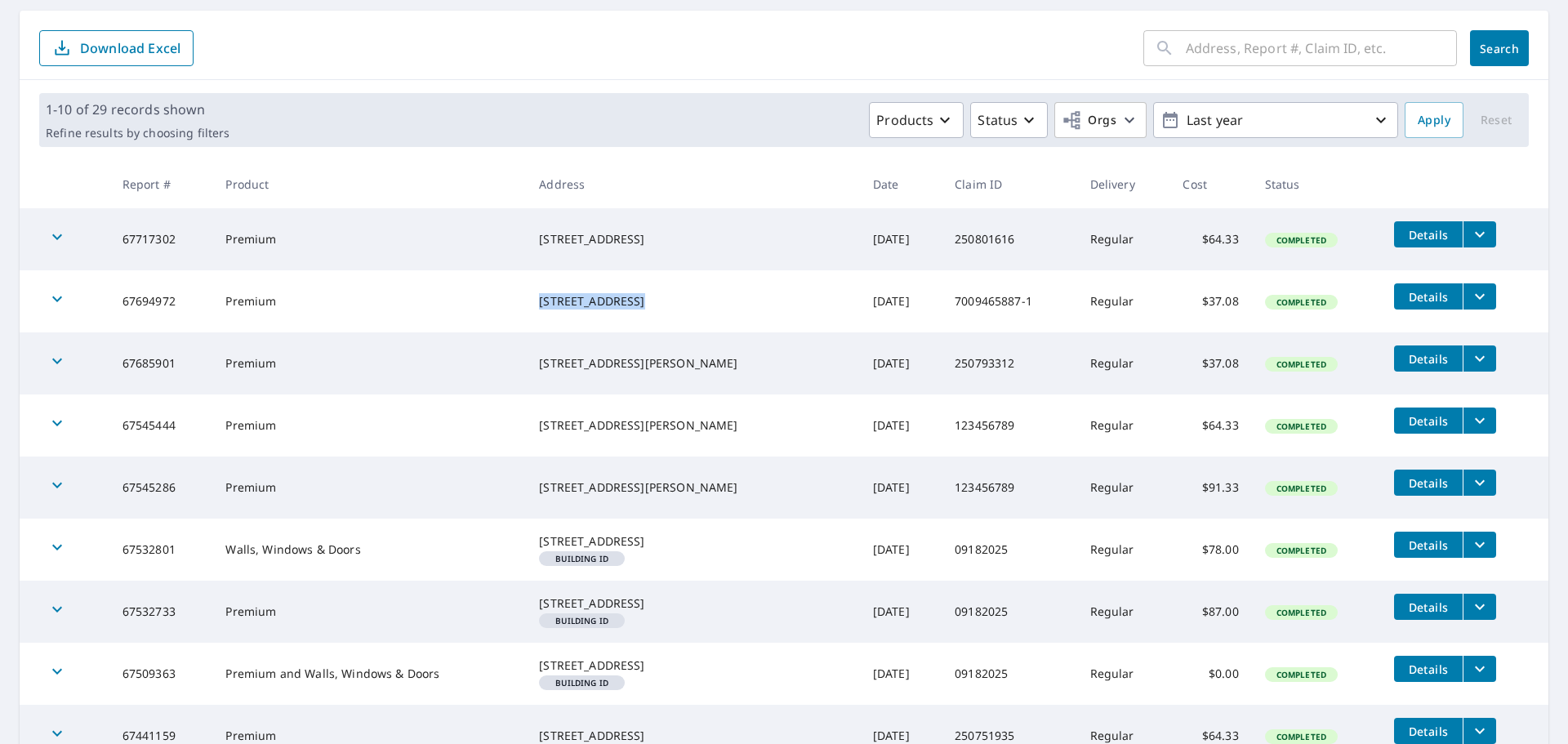
drag, startPoint x: 557, startPoint y: 288, endPoint x: 652, endPoint y: 291, distance: 95.0
click at [652, 293] on div "[STREET_ADDRESS]" at bounding box center [693, 300] width 308 height 16
copy div "[STREET_ADDRESS]"
drag, startPoint x: 556, startPoint y: 228, endPoint x: 663, endPoint y: 236, distance: 107.3
click at [663, 236] on div "[STREET_ADDRESS]" at bounding box center [693, 239] width 308 height 16
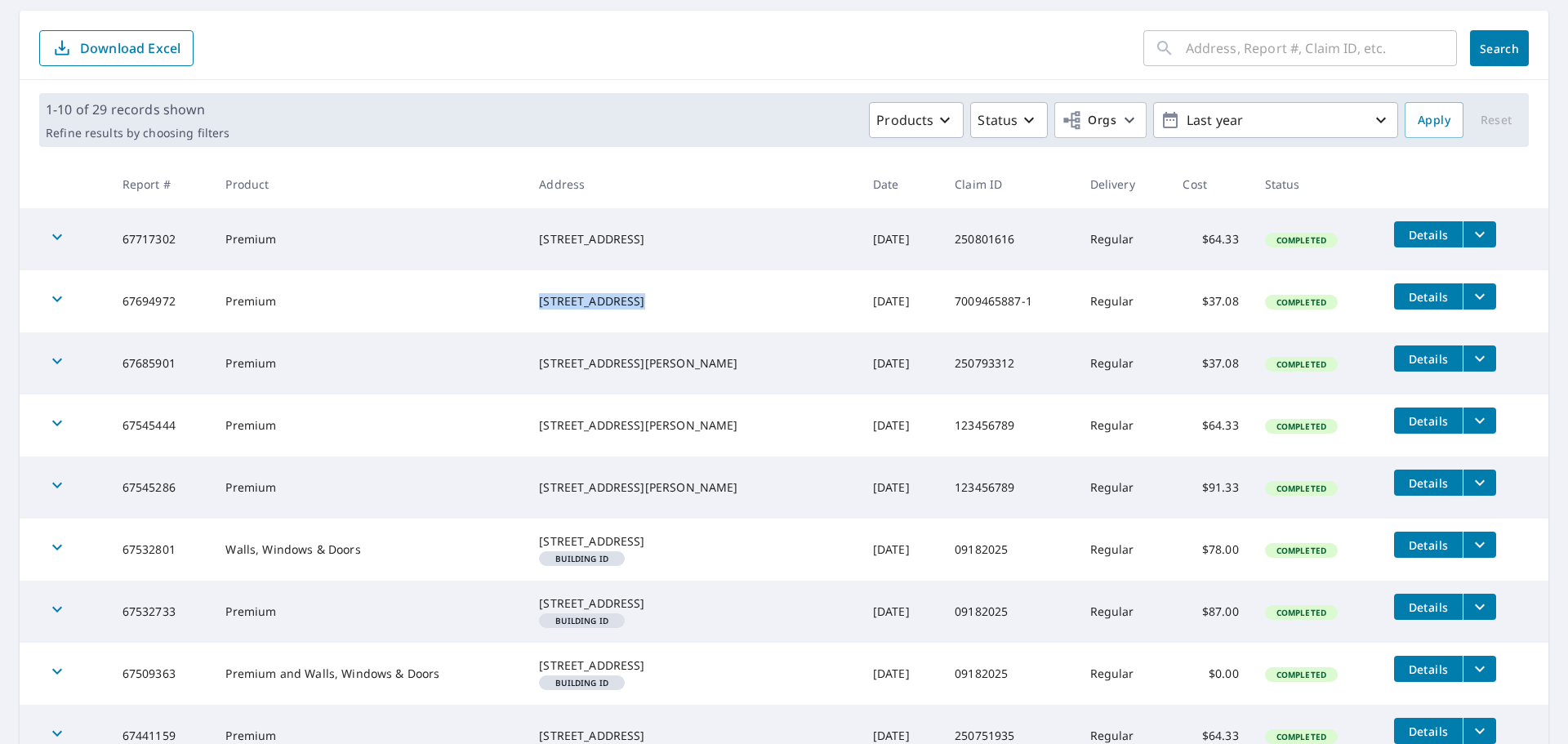
copy div "[STREET_ADDRESS]"
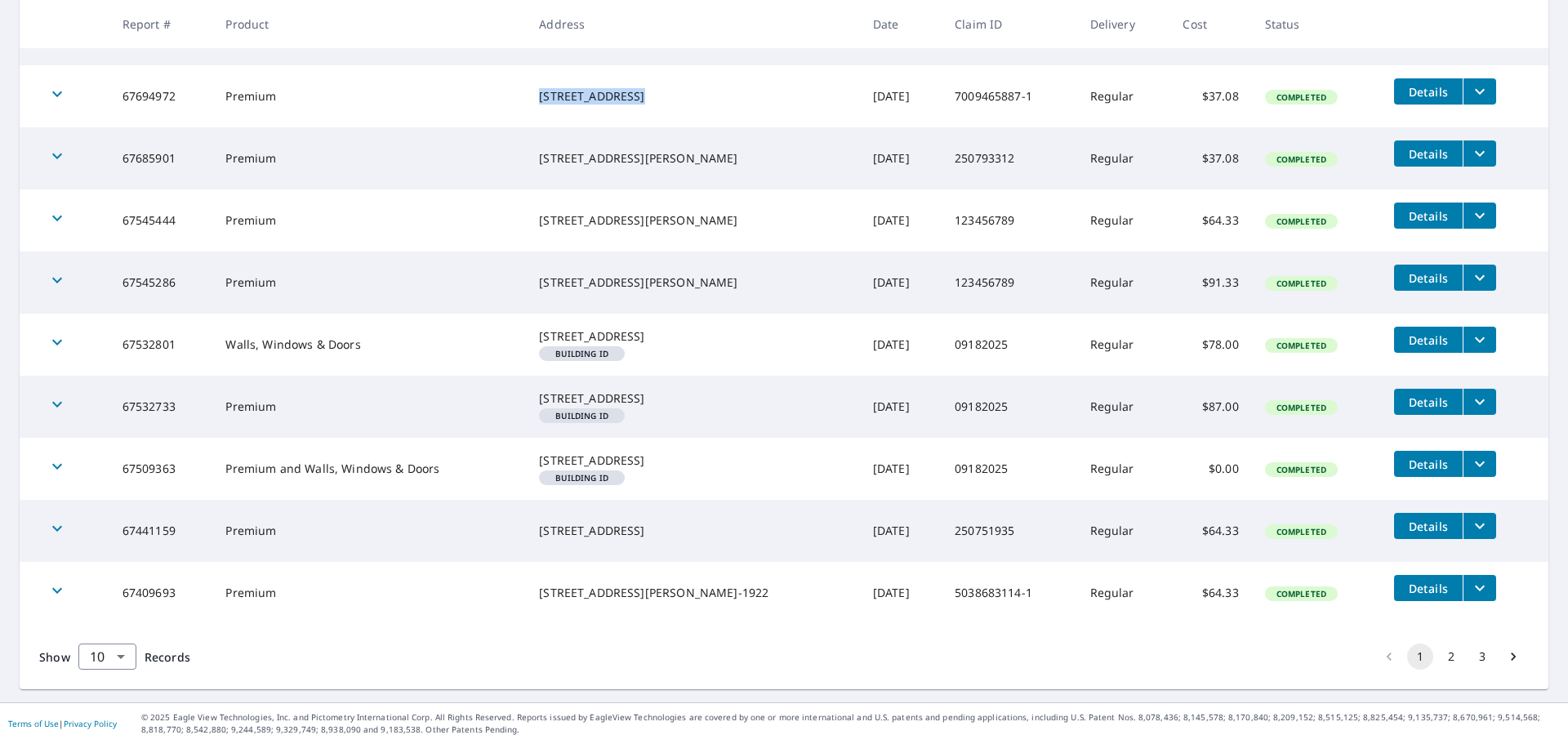
scroll to position [399, 0]
drag, startPoint x: 557, startPoint y: 523, endPoint x: 673, endPoint y: 521, distance: 116.0
click at [673, 523] on div "[STREET_ADDRESS]" at bounding box center [693, 530] width 308 height 16
copy div "[STREET_ADDRESS]"
click at [634, 613] on td "[STREET_ADDRESS][PERSON_NAME]-1922" at bounding box center [693, 593] width 334 height 62
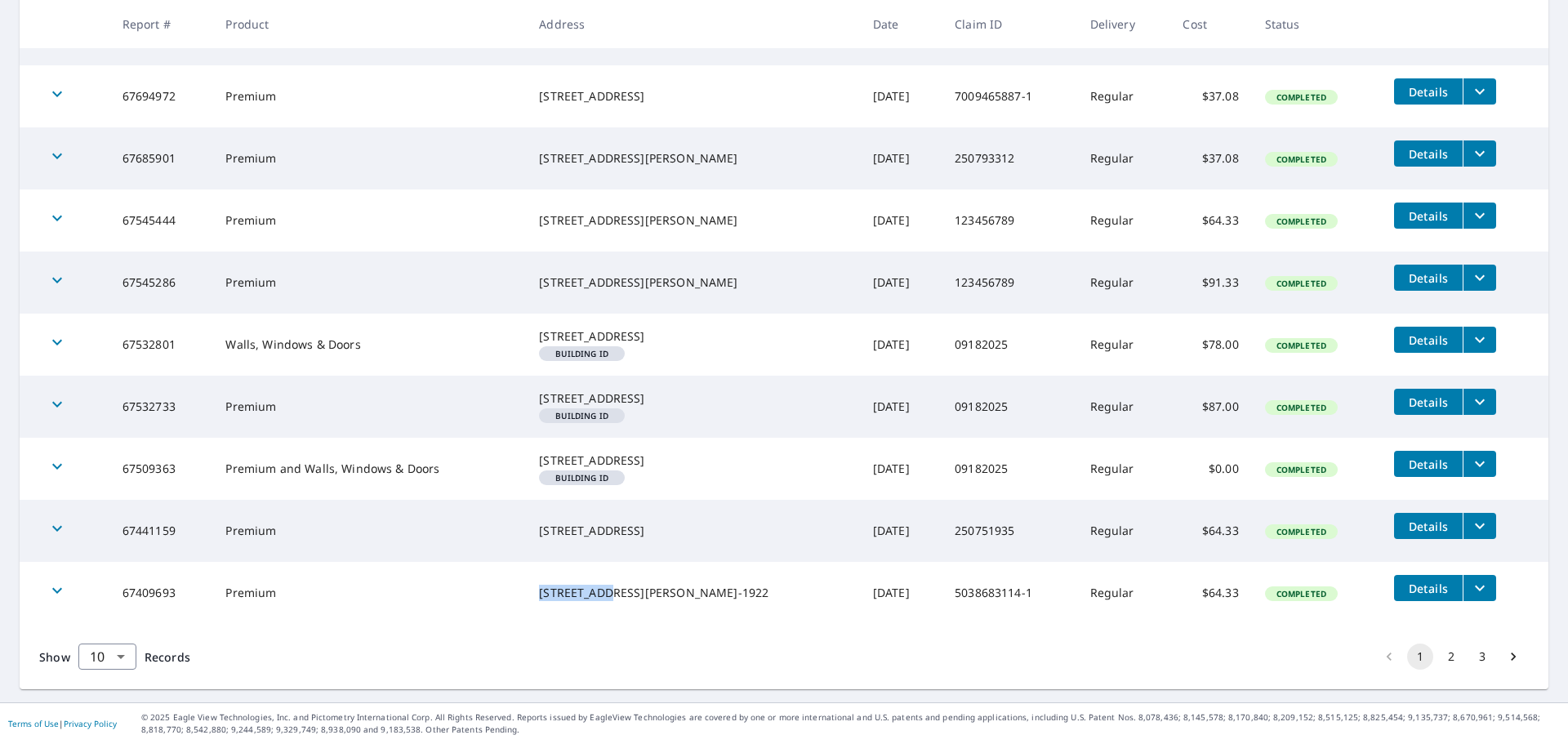
drag, startPoint x: 553, startPoint y: 588, endPoint x: 645, endPoint y: 587, distance: 92.0
click at [645, 587] on td "[STREET_ADDRESS][PERSON_NAME]-1922" at bounding box center [693, 593] width 334 height 62
copy div "[STREET_ADDRESS]"
